Goal: Communication & Community: Share content

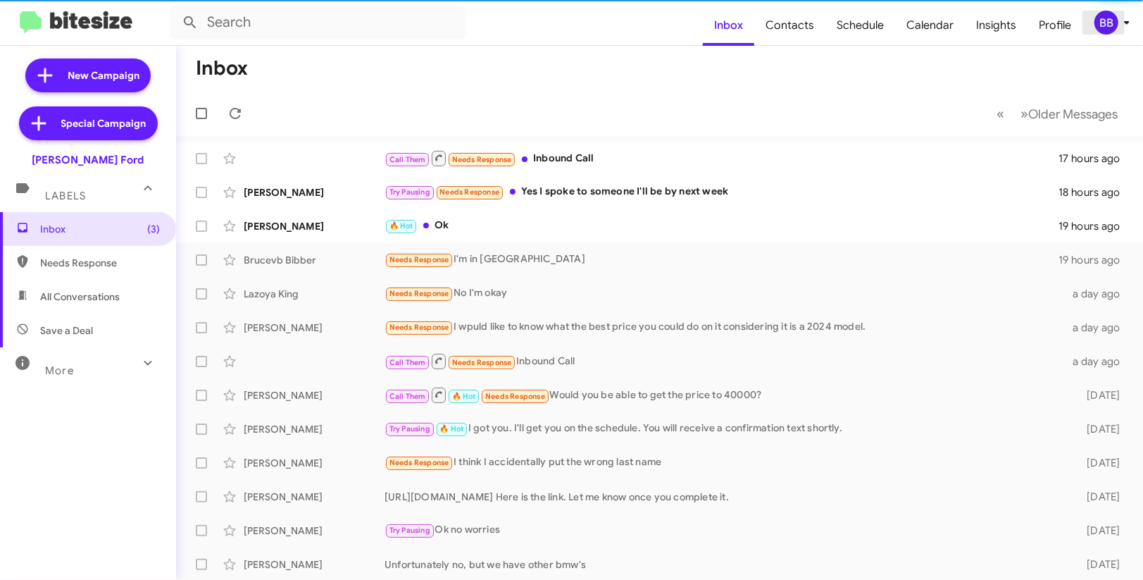
click at [1114, 32] on span "BB" at bounding box center [1115, 23] width 42 height 24
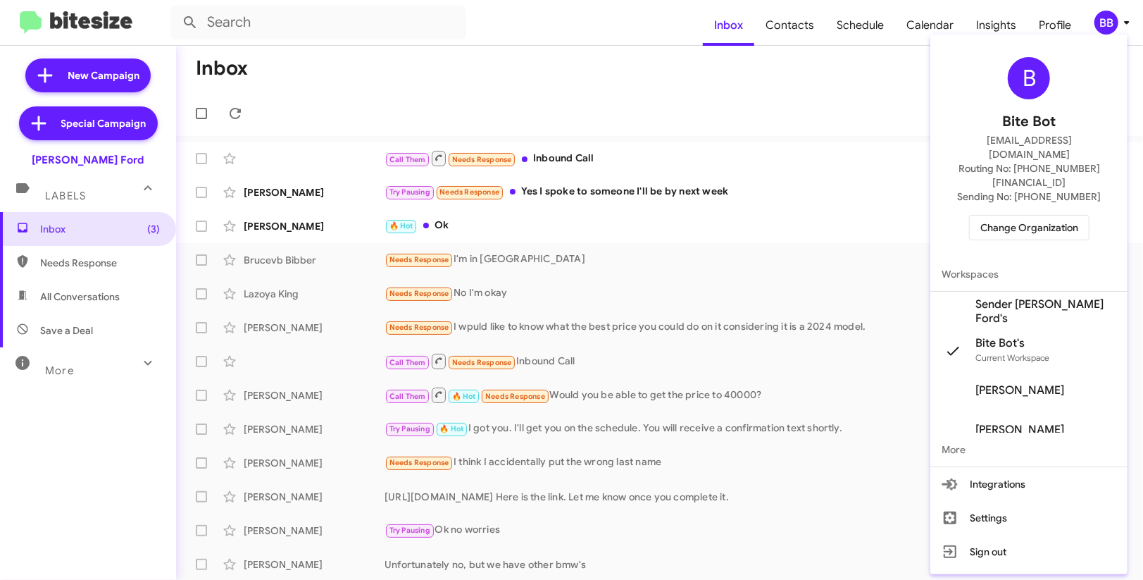
click at [1025, 297] on span "Sender [PERSON_NAME] Ford's" at bounding box center [1045, 311] width 141 height 28
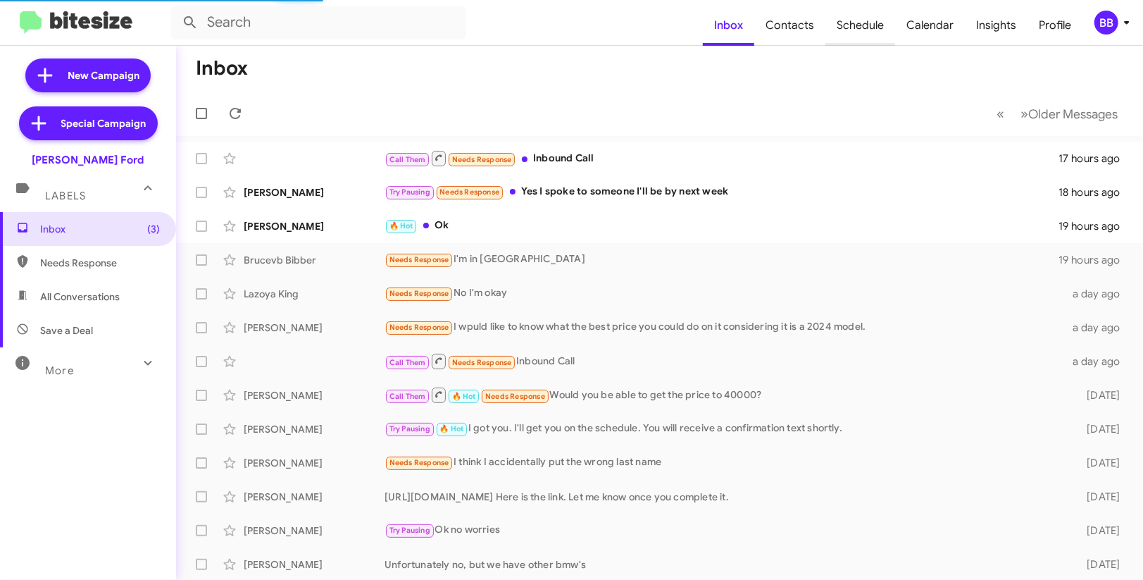
click at [864, 29] on span "Schedule" at bounding box center [860, 25] width 70 height 41
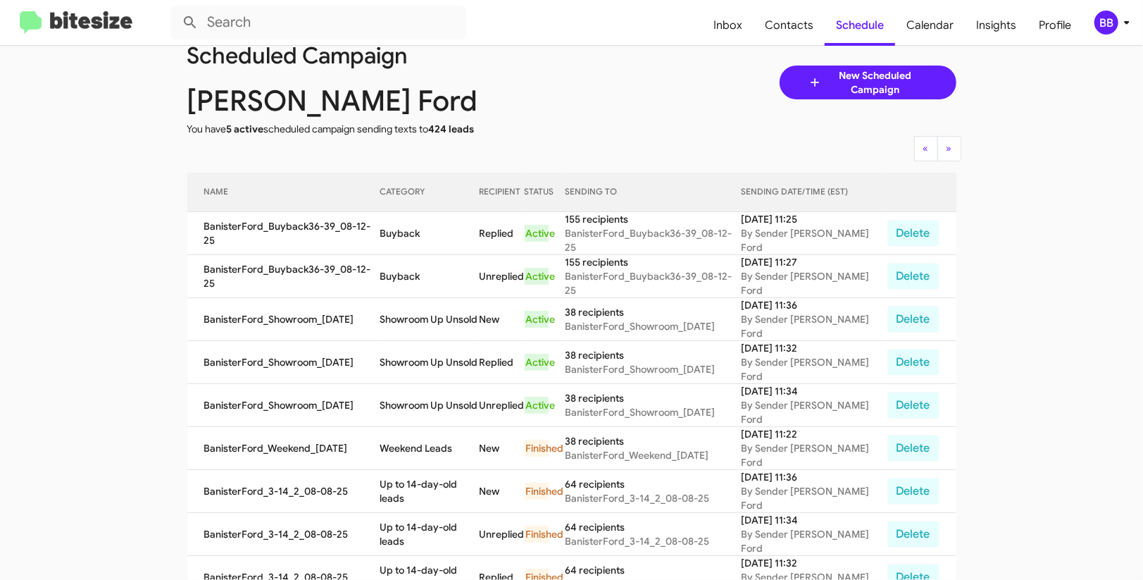
scroll to position [51, 0]
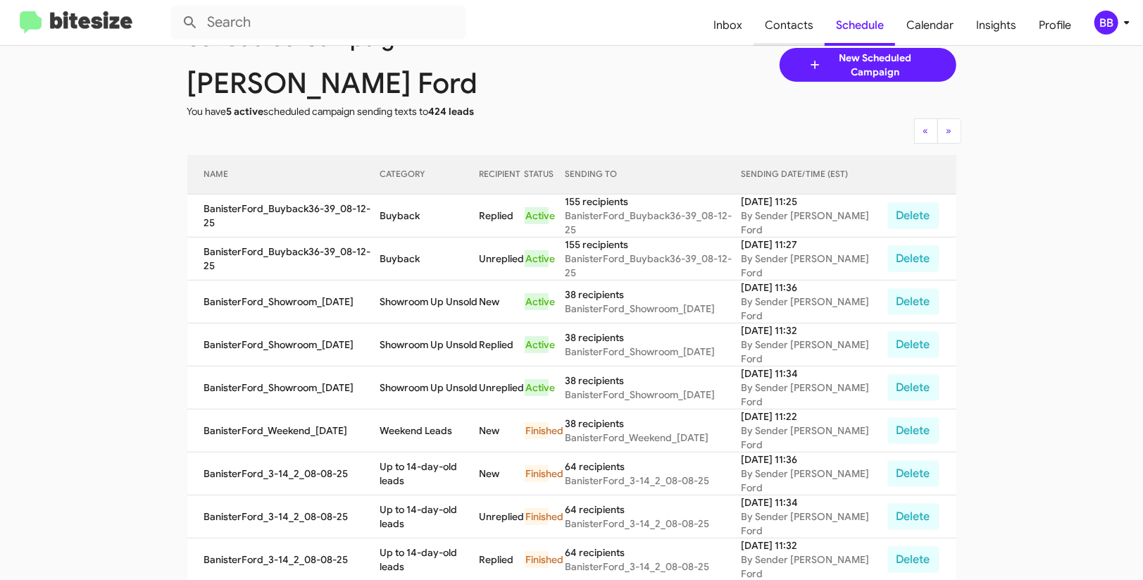
click at [783, 37] on span "Contacts" at bounding box center [789, 25] width 71 height 41
type input "in:groups"
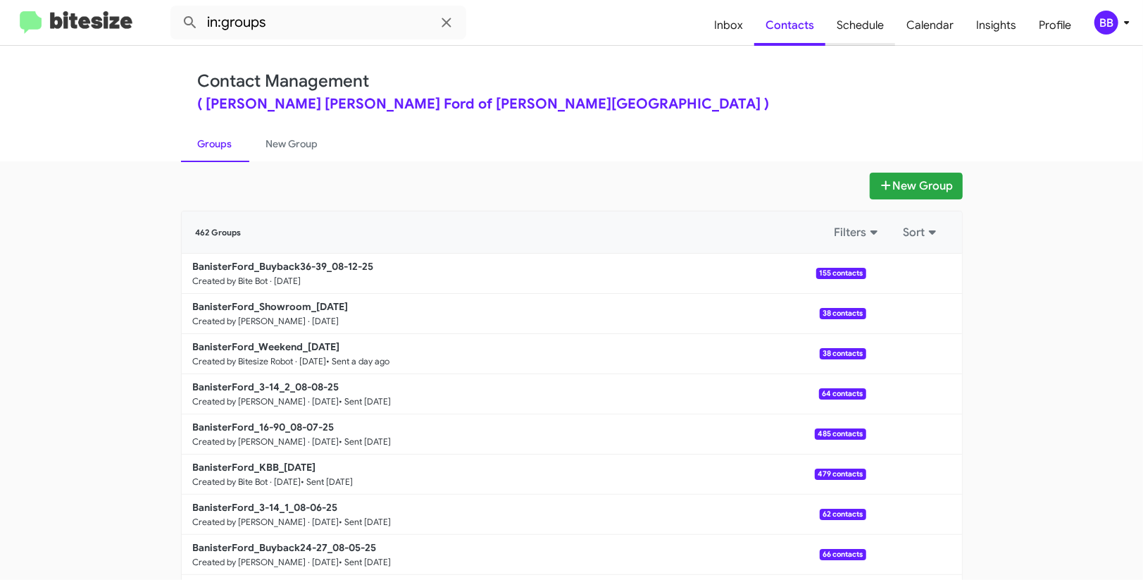
click at [881, 33] on span "Schedule" at bounding box center [860, 25] width 70 height 41
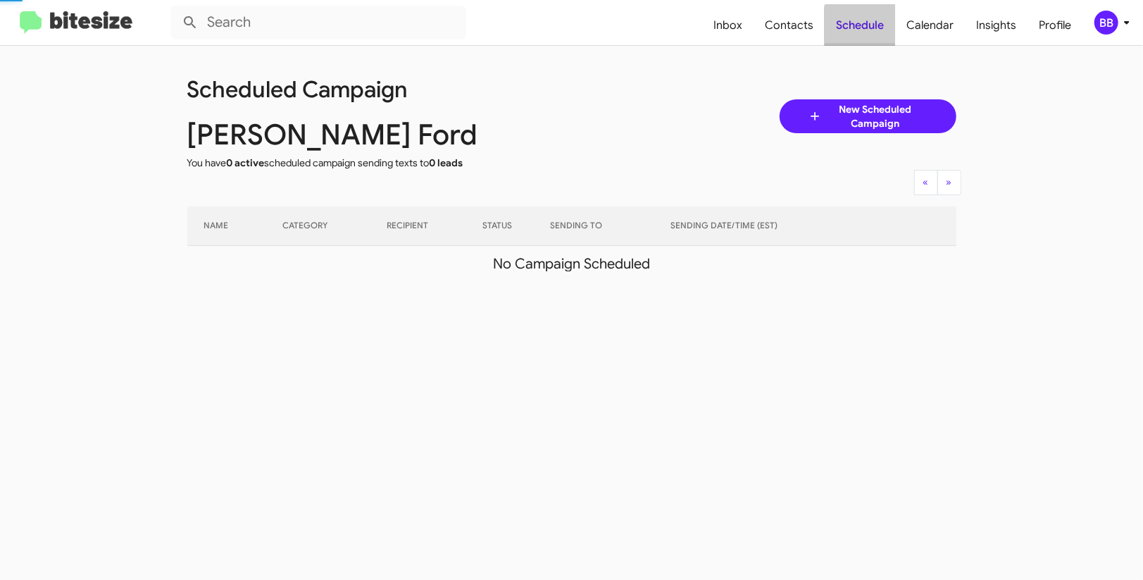
click at [881, 33] on span "Schedule" at bounding box center [860, 25] width 70 height 41
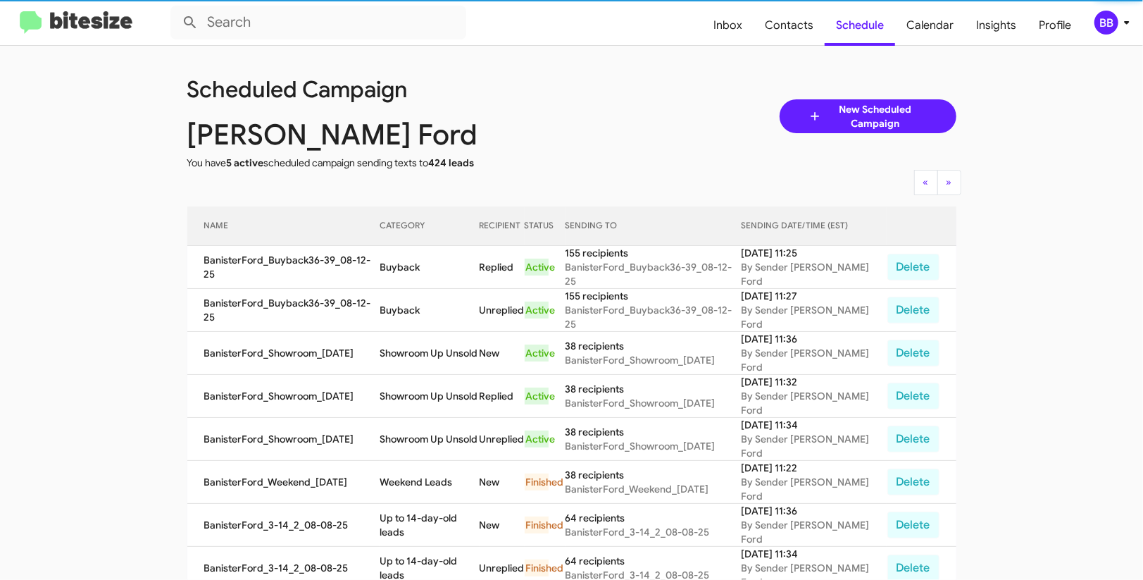
scroll to position [15, 0]
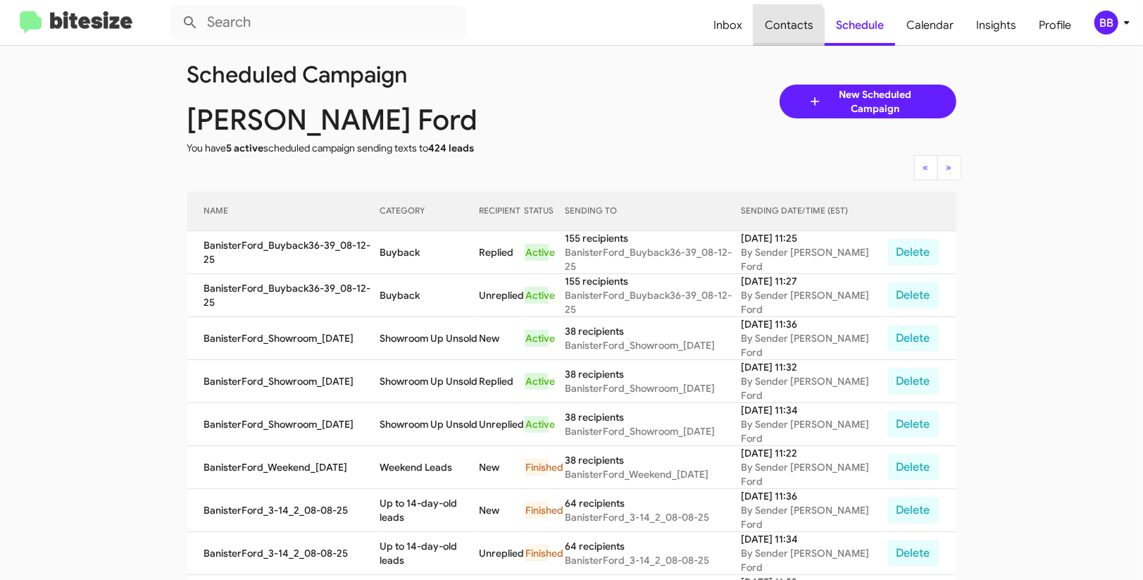
click at [787, 29] on span "Contacts" at bounding box center [789, 25] width 71 height 41
type input "in:groups"
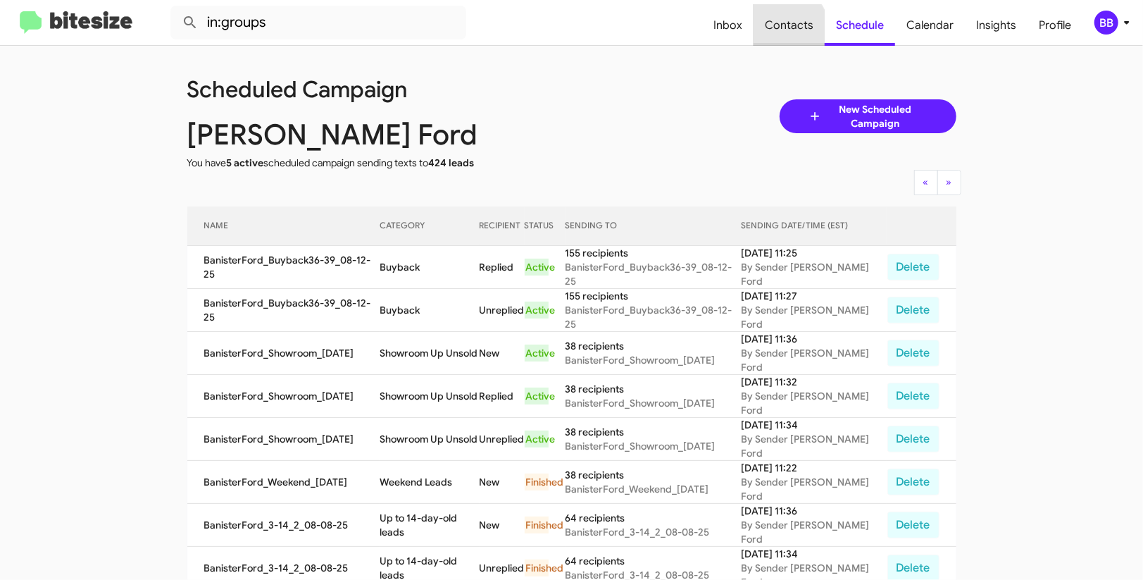
click at [787, 29] on span "Contacts" at bounding box center [789, 25] width 71 height 41
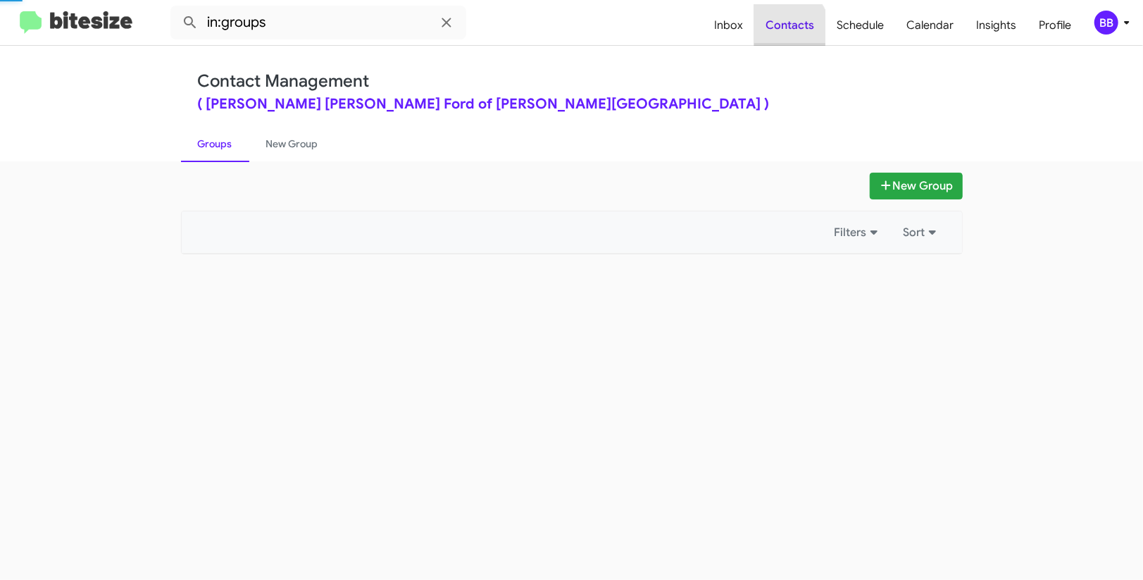
click at [787, 29] on span "Contacts" at bounding box center [789, 25] width 71 height 41
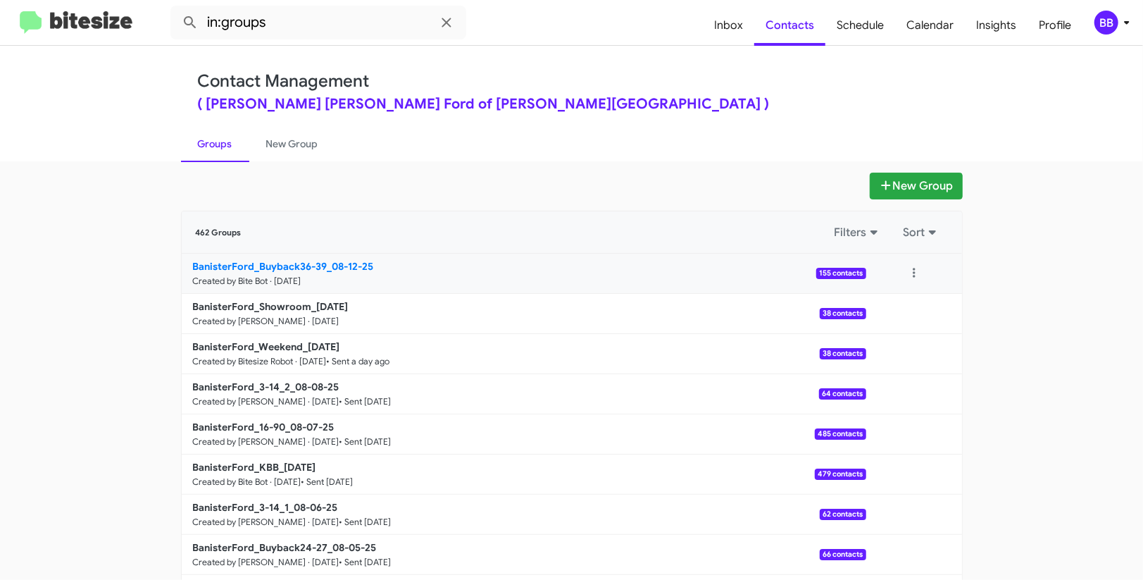
click at [349, 264] on b "BanisterFord_Buyback36-39_08-12-25" at bounding box center [283, 266] width 181 height 13
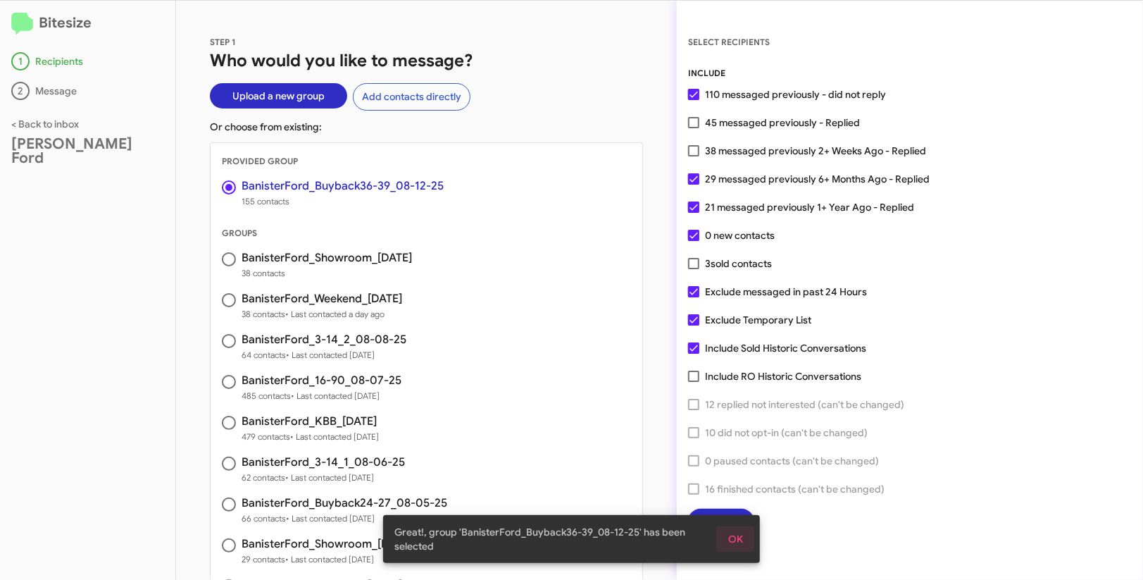
click at [739, 540] on span "OK" at bounding box center [735, 538] width 15 height 25
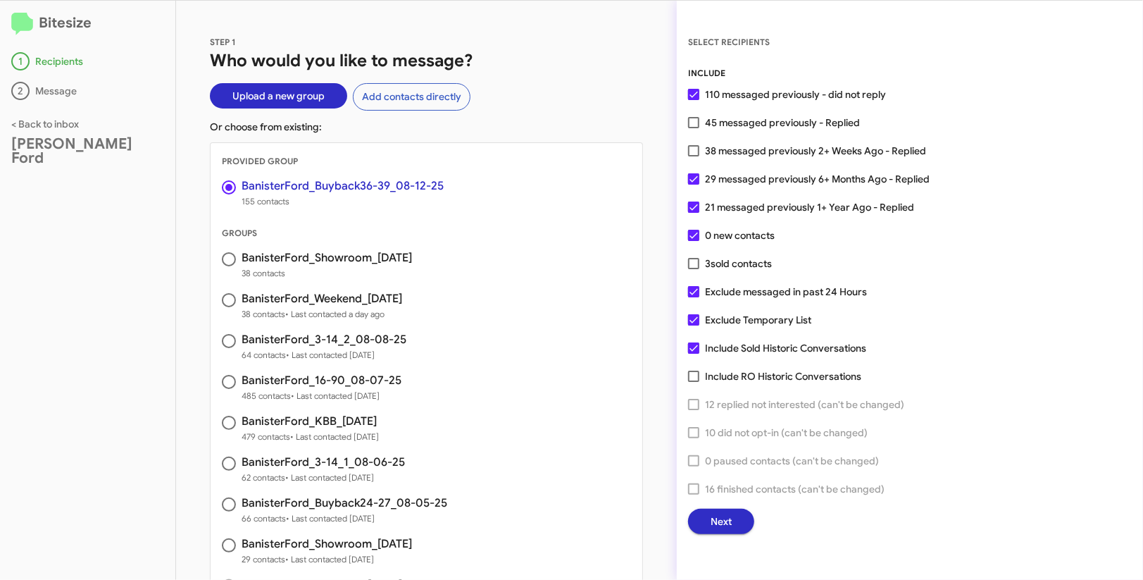
click at [714, 522] on span "Next" at bounding box center [721, 521] width 21 height 25
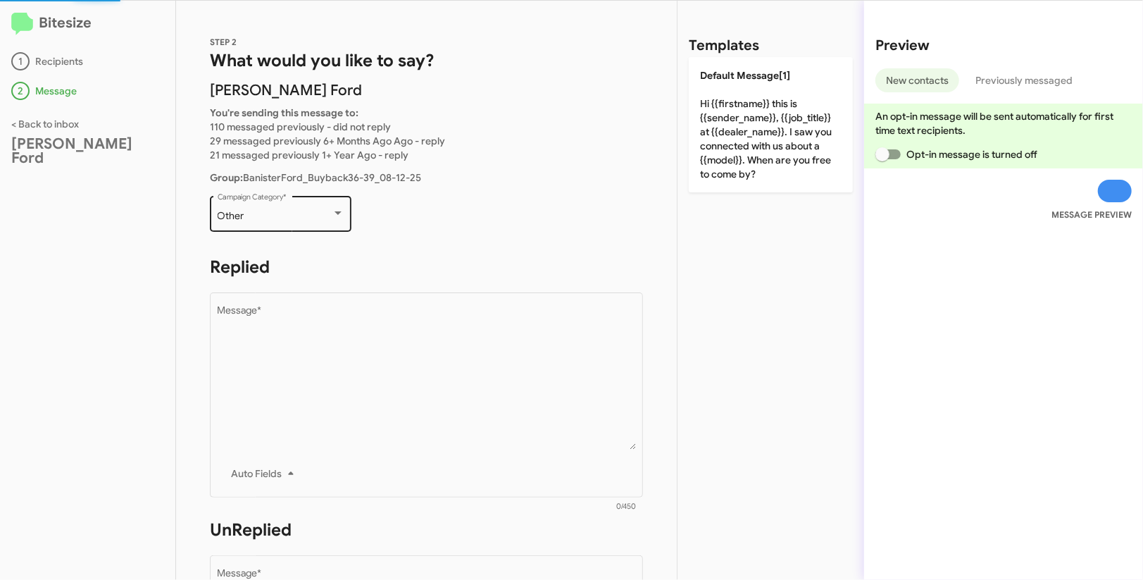
click at [287, 225] on div "Other Campaign Category *" at bounding box center [281, 212] width 127 height 39
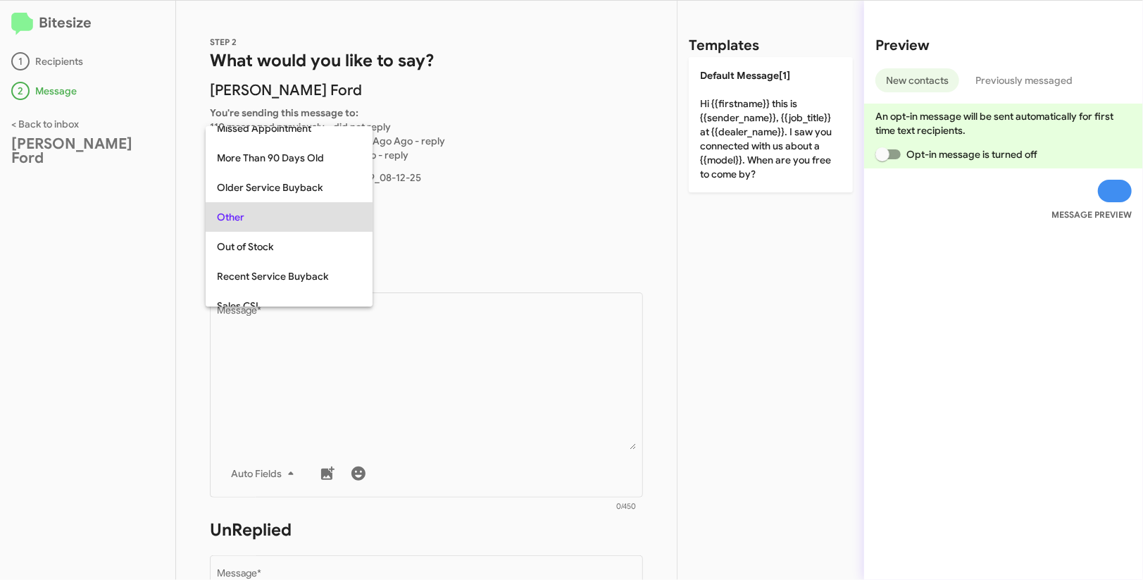
scroll to position [118, 0]
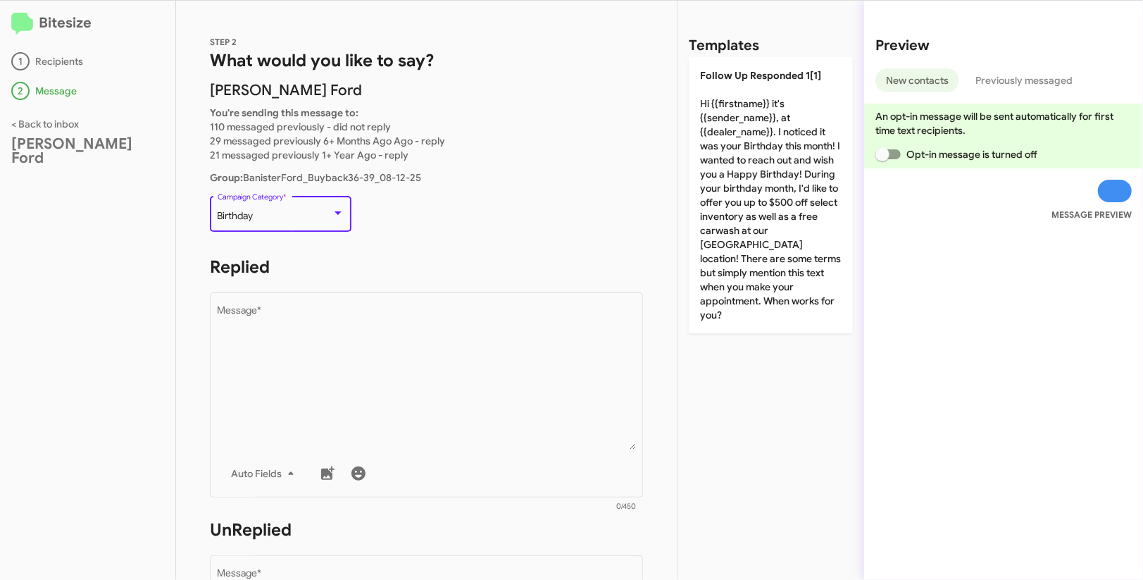
click at [287, 225] on div "Birthday Campaign Category *" at bounding box center [281, 212] width 127 height 39
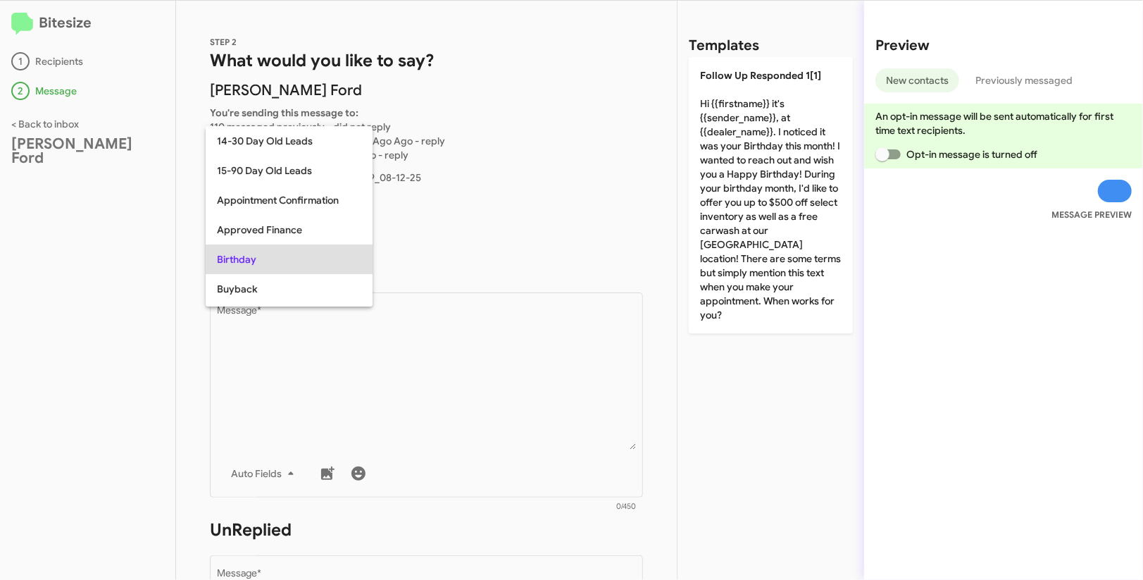
scroll to position [43, 0]
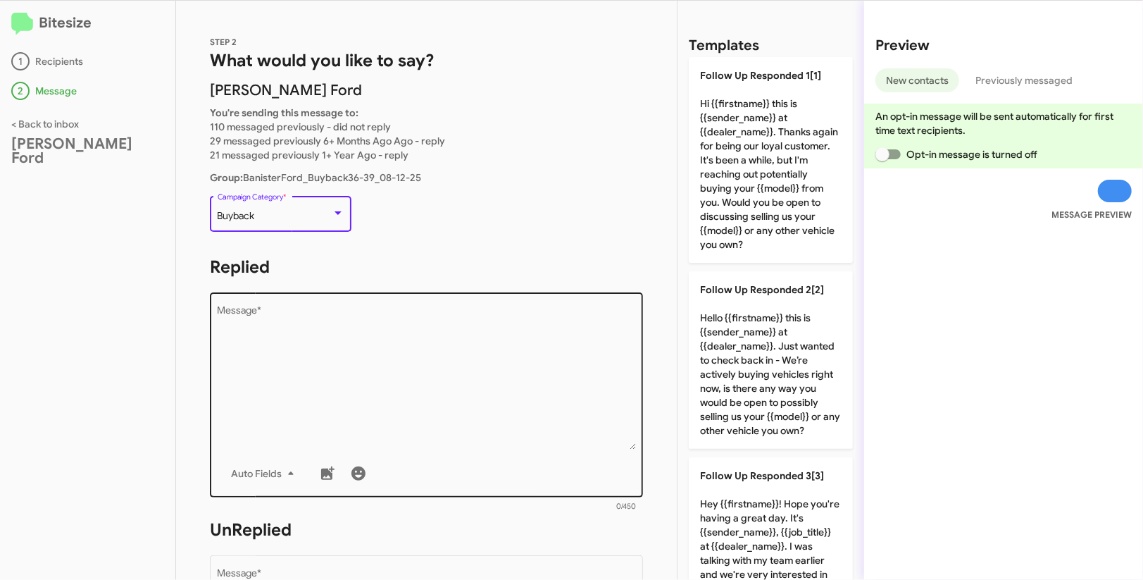
click at [395, 327] on textarea "Message *" at bounding box center [427, 378] width 418 height 144
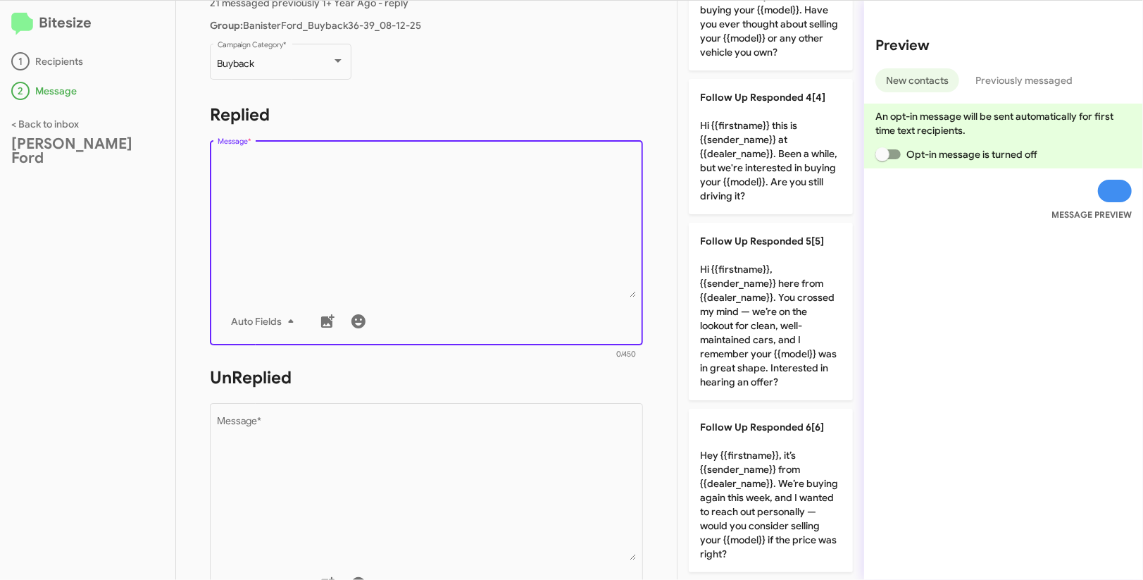
scroll to position [242, 0]
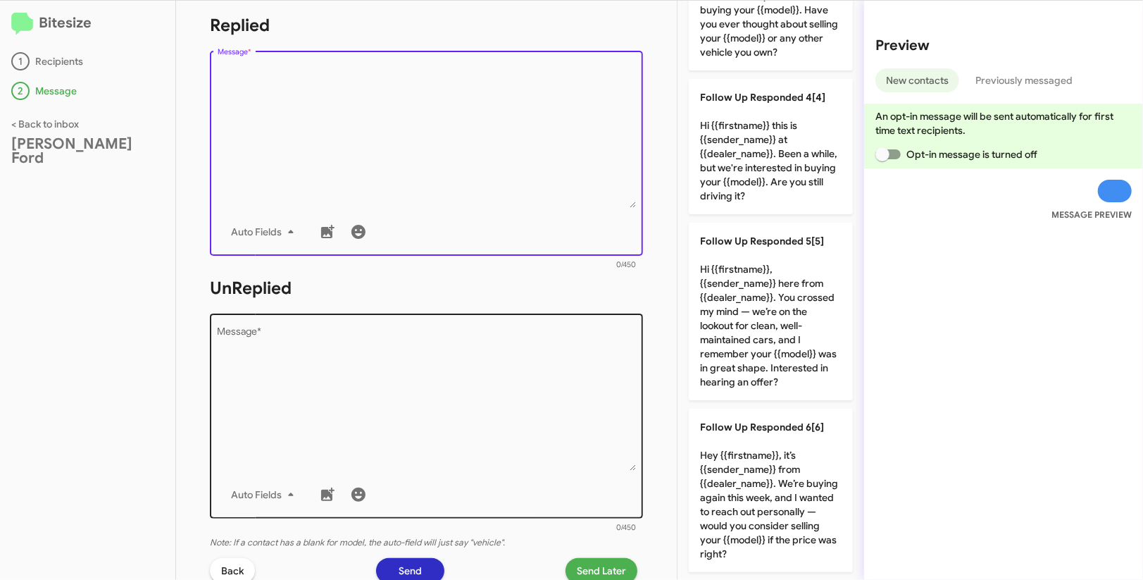
click at [492, 351] on textarea "Message *" at bounding box center [427, 399] width 418 height 144
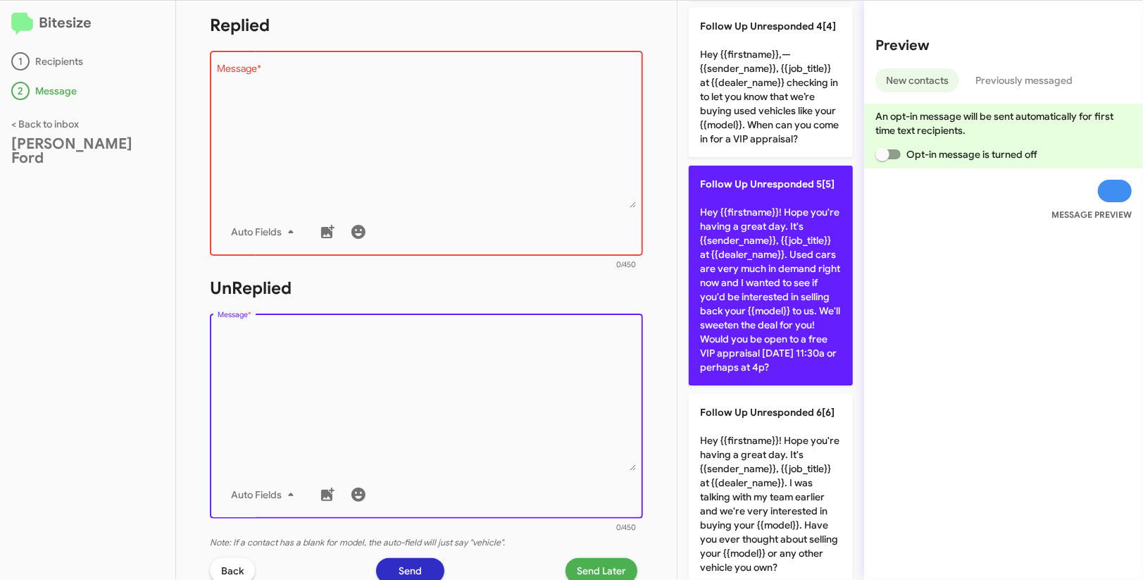
scroll to position [642, 0]
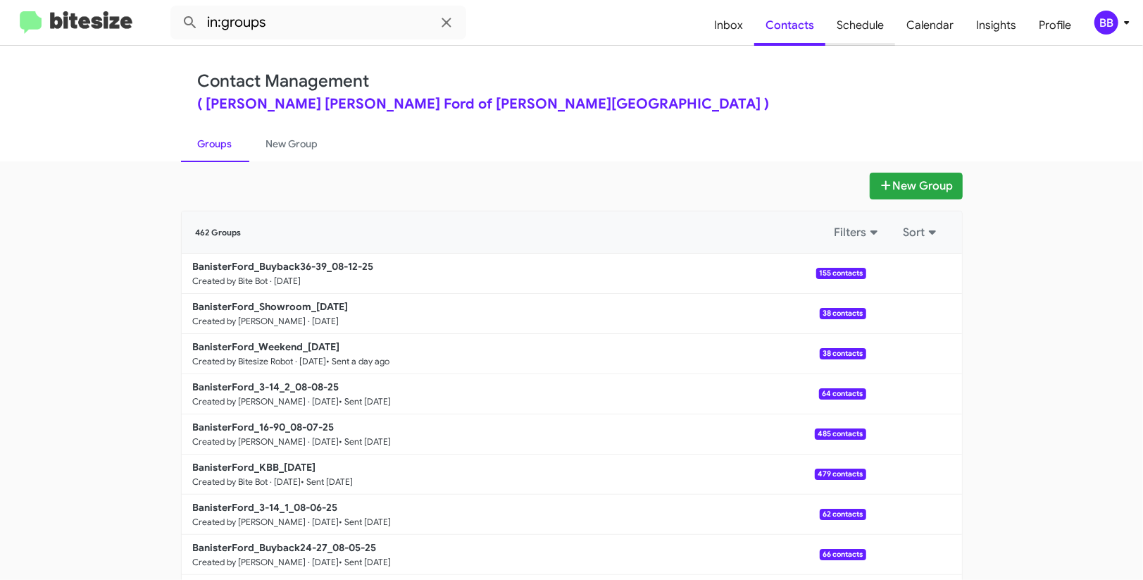
click at [875, 35] on span "Schedule" at bounding box center [860, 25] width 70 height 41
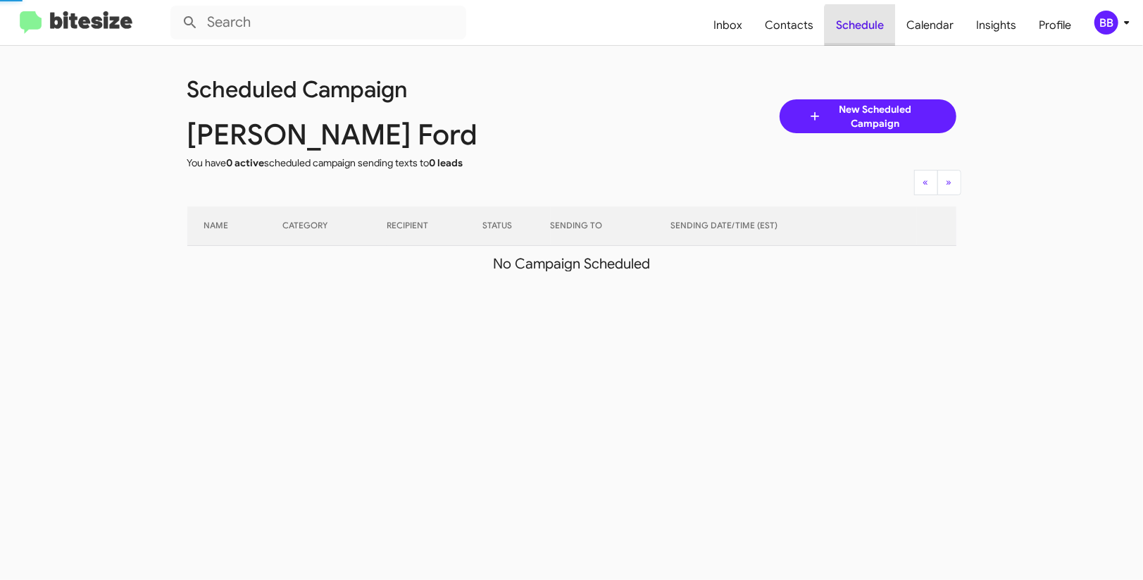
click at [875, 35] on span "Schedule" at bounding box center [860, 25] width 70 height 41
